Goal: Information Seeking & Learning: Learn about a topic

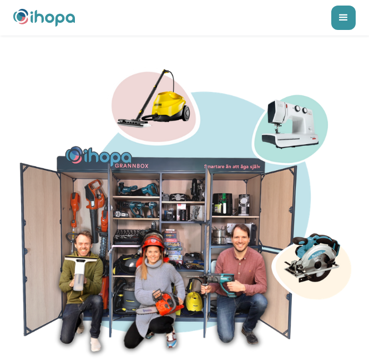
click at [348, 18] on div "menu" at bounding box center [343, 18] width 24 height 24
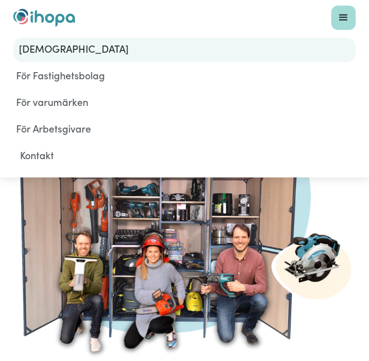
click at [83, 52] on link "[DEMOGRAPHIC_DATA]" at bounding box center [184, 50] width 342 height 24
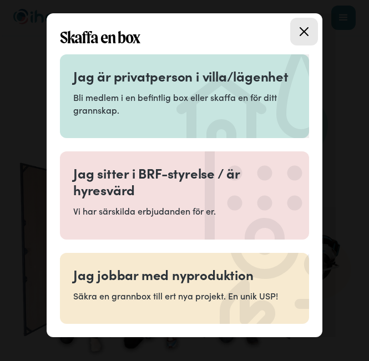
click at [120, 101] on p "Bli medlem i en befintlig box eller skaffa en för ditt grannskap." at bounding box center [184, 103] width 222 height 25
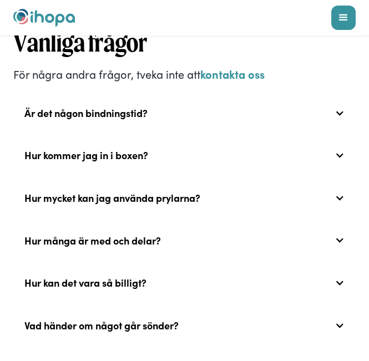
scroll to position [4427, 0]
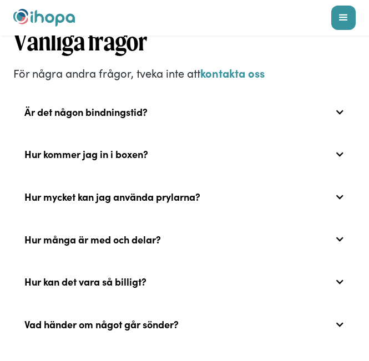
click at [337, 17] on div "menu" at bounding box center [343, 18] width 24 height 24
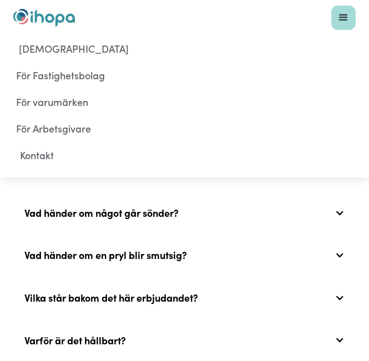
scroll to position [4540, 0]
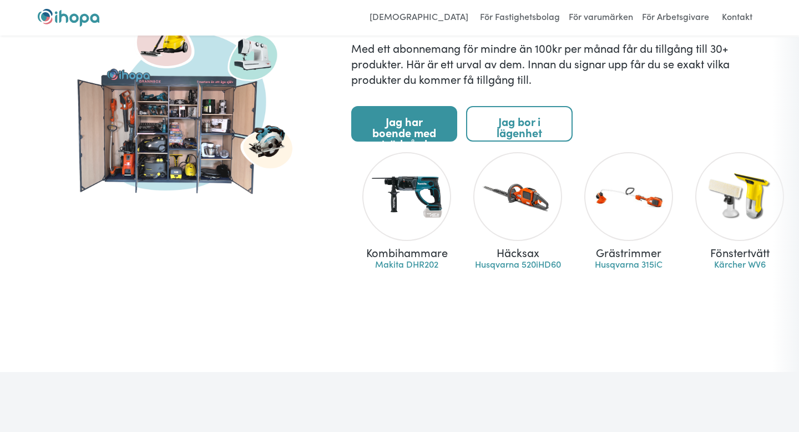
scroll to position [848, 0]
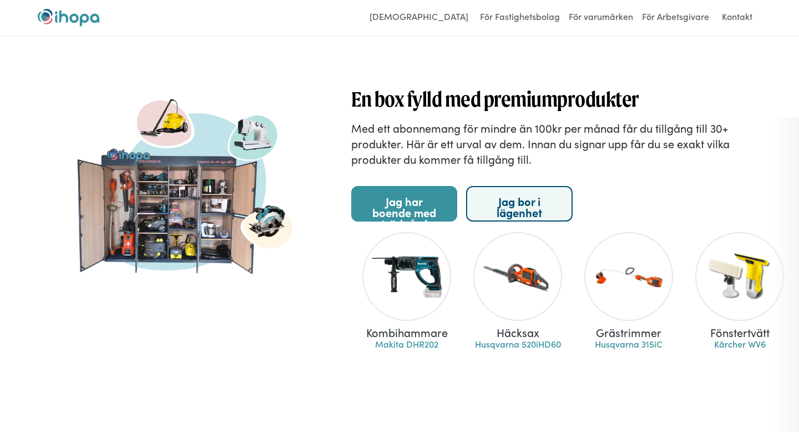
click at [368, 188] on link "Jag bor i lägenhet" at bounding box center [519, 204] width 106 height 36
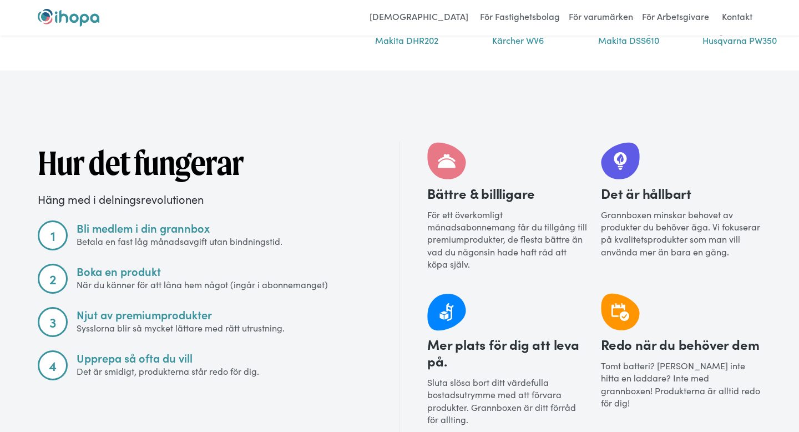
scroll to position [911, 0]
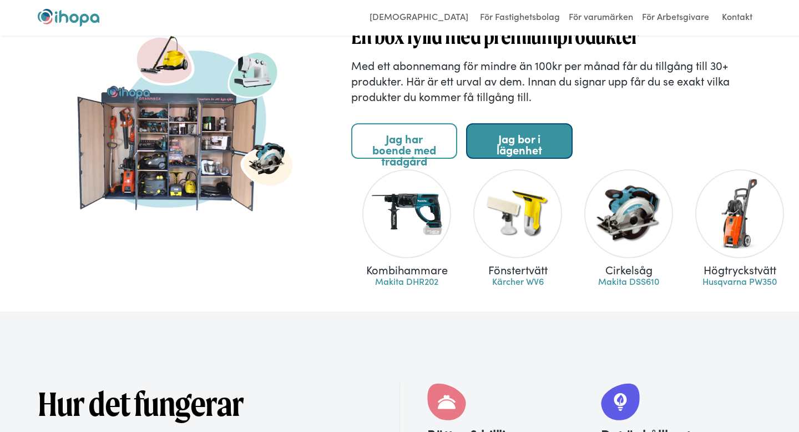
click at [368, 142] on link "Jag bor i lägenhet" at bounding box center [519, 141] width 106 height 36
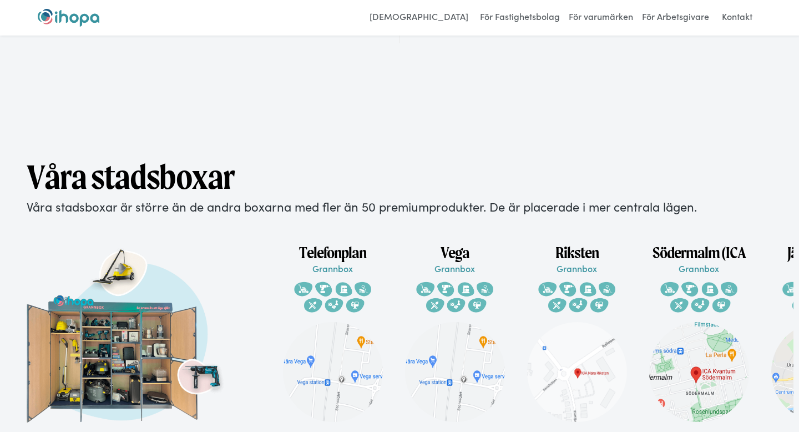
scroll to position [1670, 0]
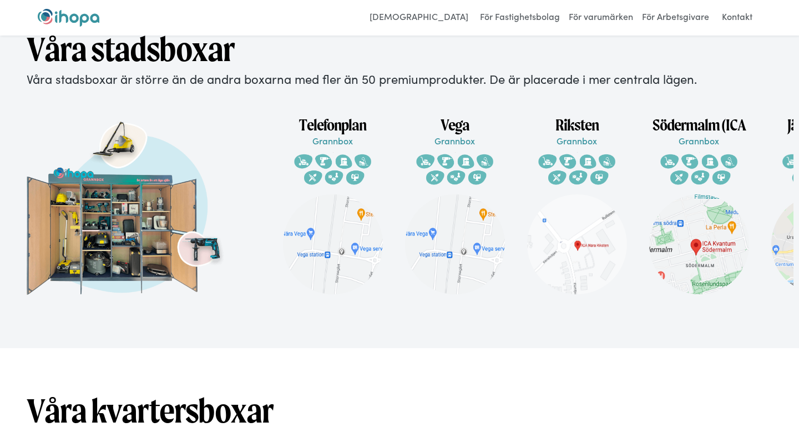
click at [368, 146] on img at bounding box center [699, 166] width 80 height 40
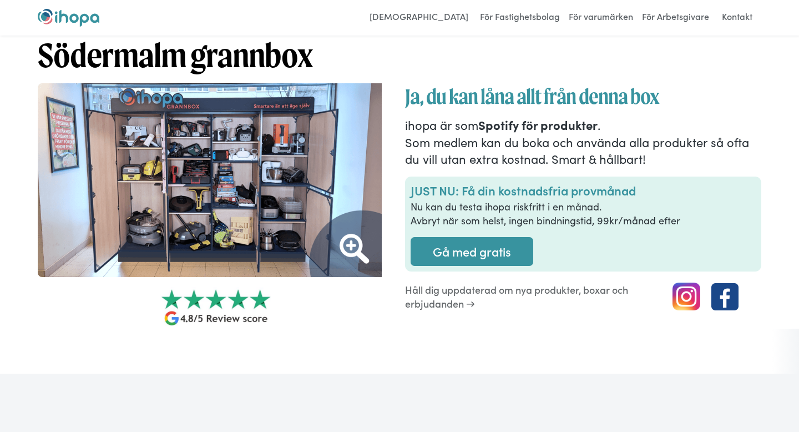
scroll to position [22, 0]
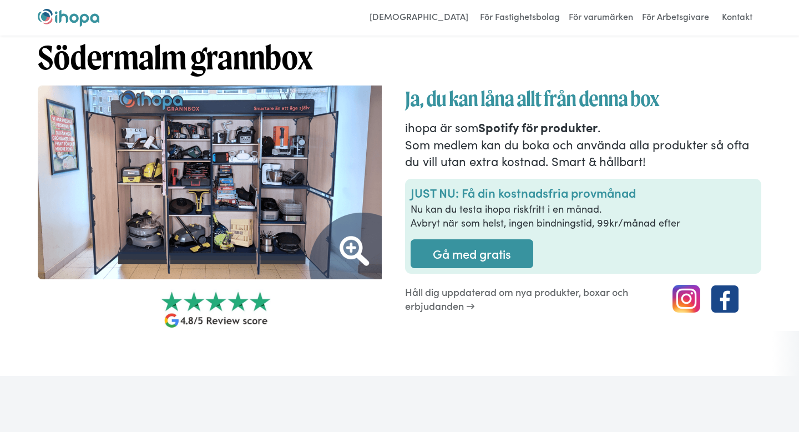
click at [259, 185] on img at bounding box center [216, 182] width 356 height 194
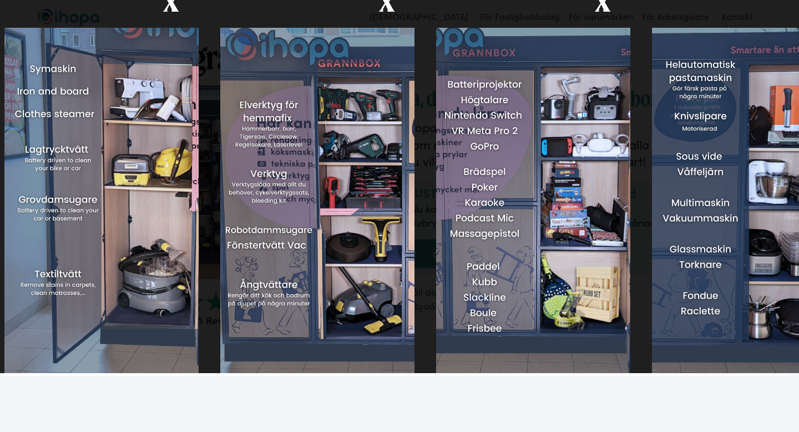
scroll to position [0, 0]
